Goal: Find specific page/section: Find specific page/section

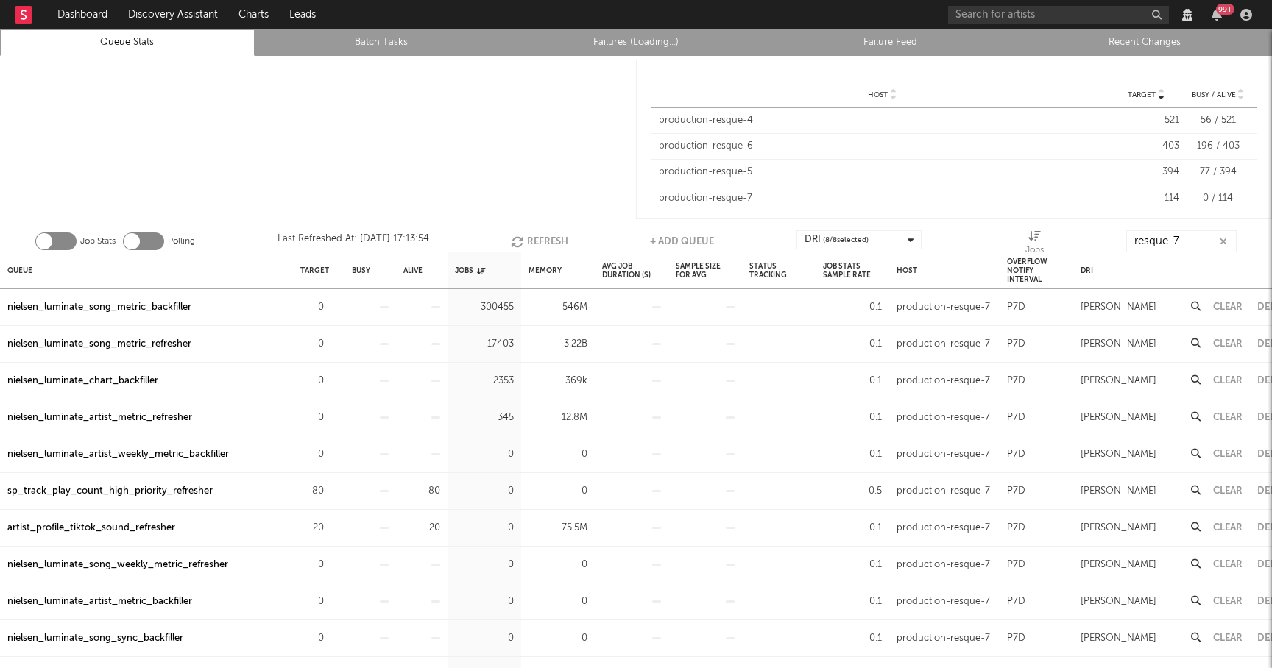
click at [168, 491] on div "sp_track_play_count_high_priority_refresher" at bounding box center [109, 492] width 205 height 18
click at [1139, 50] on link "Recent Changes" at bounding box center [1144, 43] width 238 height 18
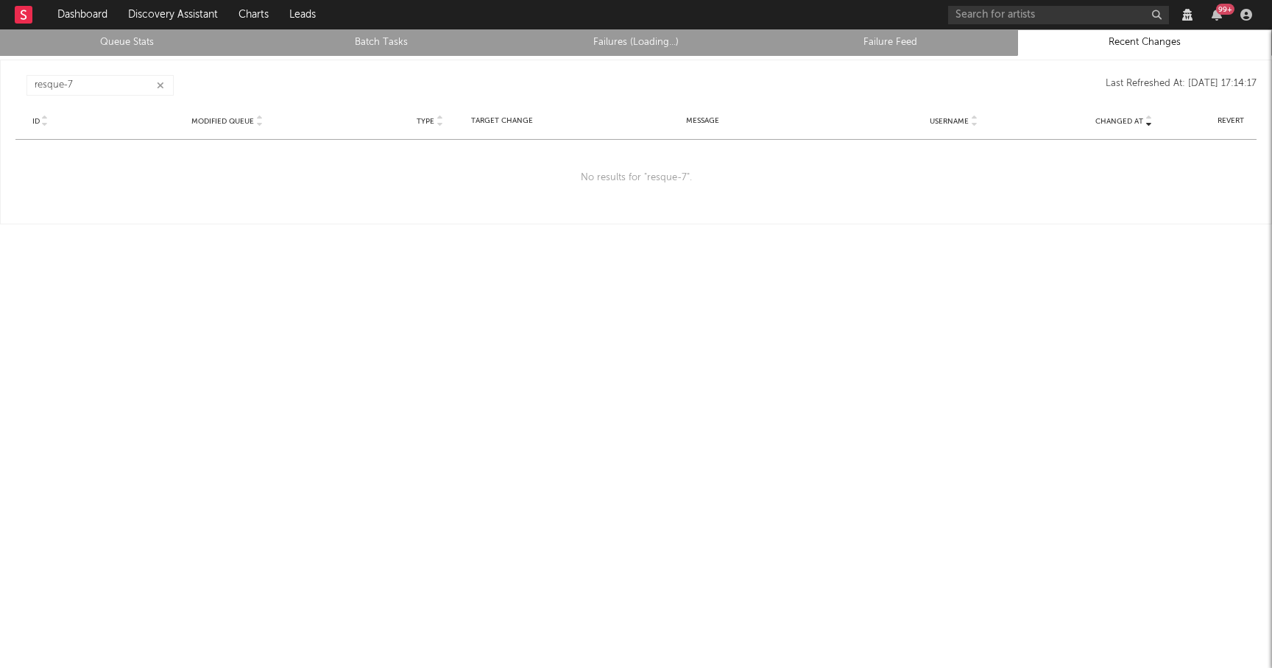
click at [163, 82] on icon "button" at bounding box center [160, 86] width 7 height 10
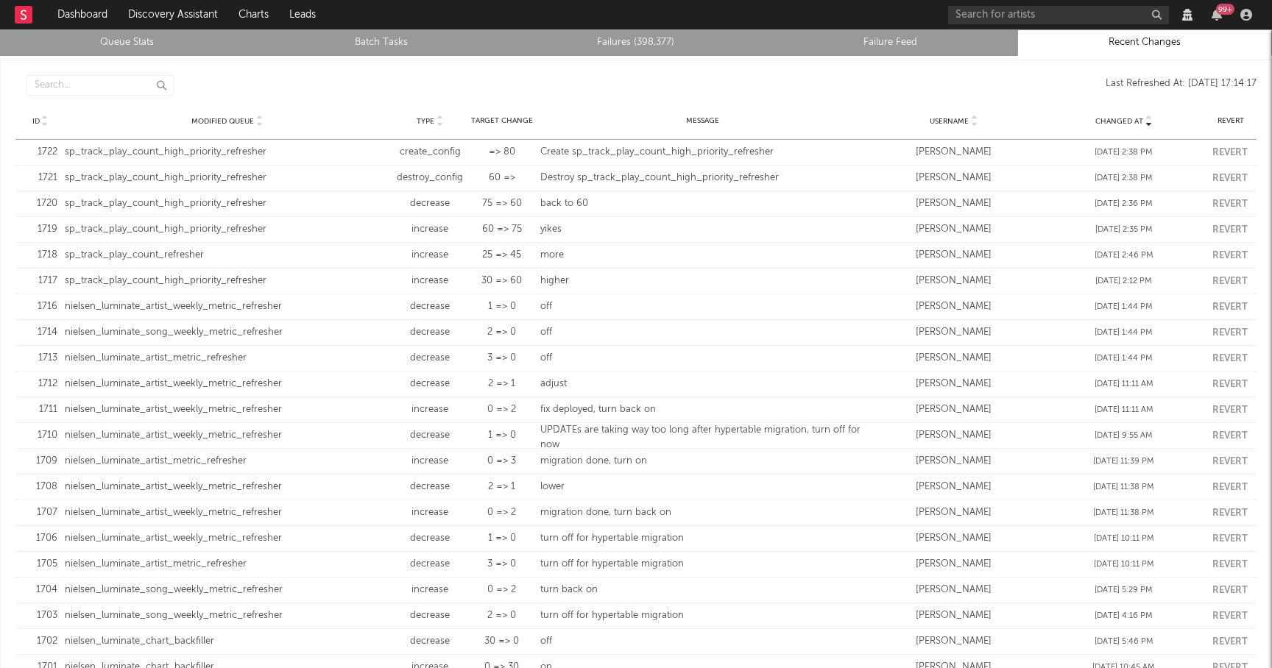
click at [151, 51] on li "Queue Stats" at bounding box center [127, 42] width 255 height 26
click at [136, 40] on link "Queue Stats" at bounding box center [127, 43] width 238 height 18
